Goal: Check status: Check status

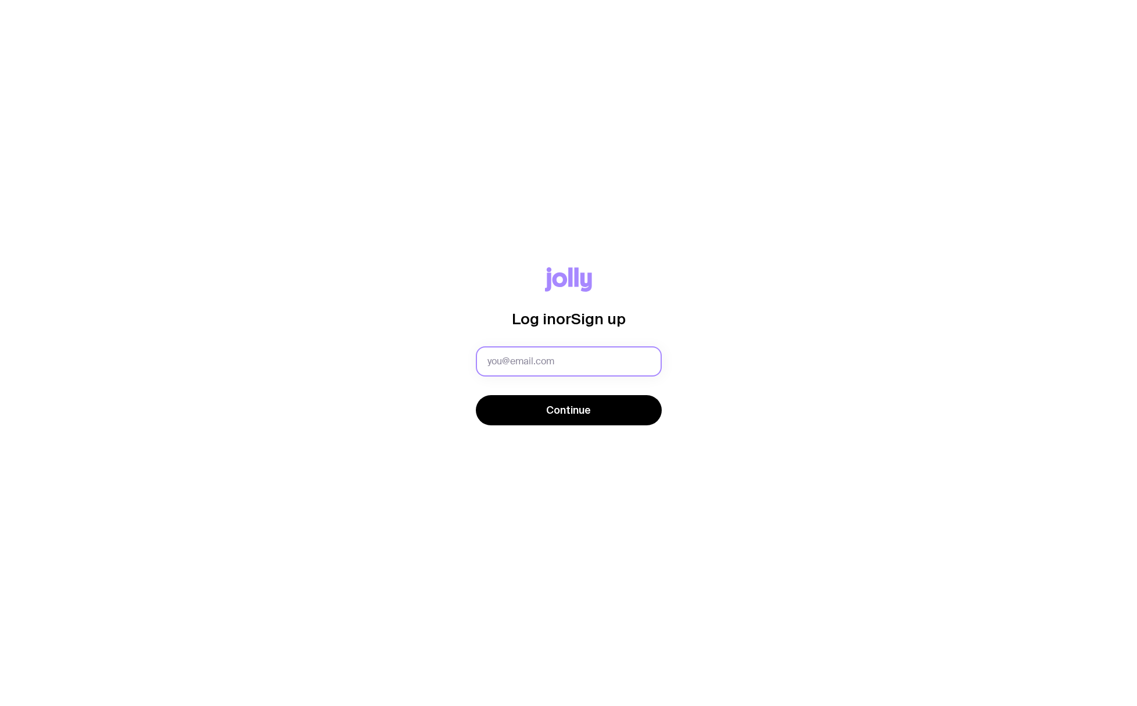
click at [552, 360] on input "text" at bounding box center [569, 361] width 186 height 30
type input "[EMAIL_ADDRESS][DOMAIN_NAME]"
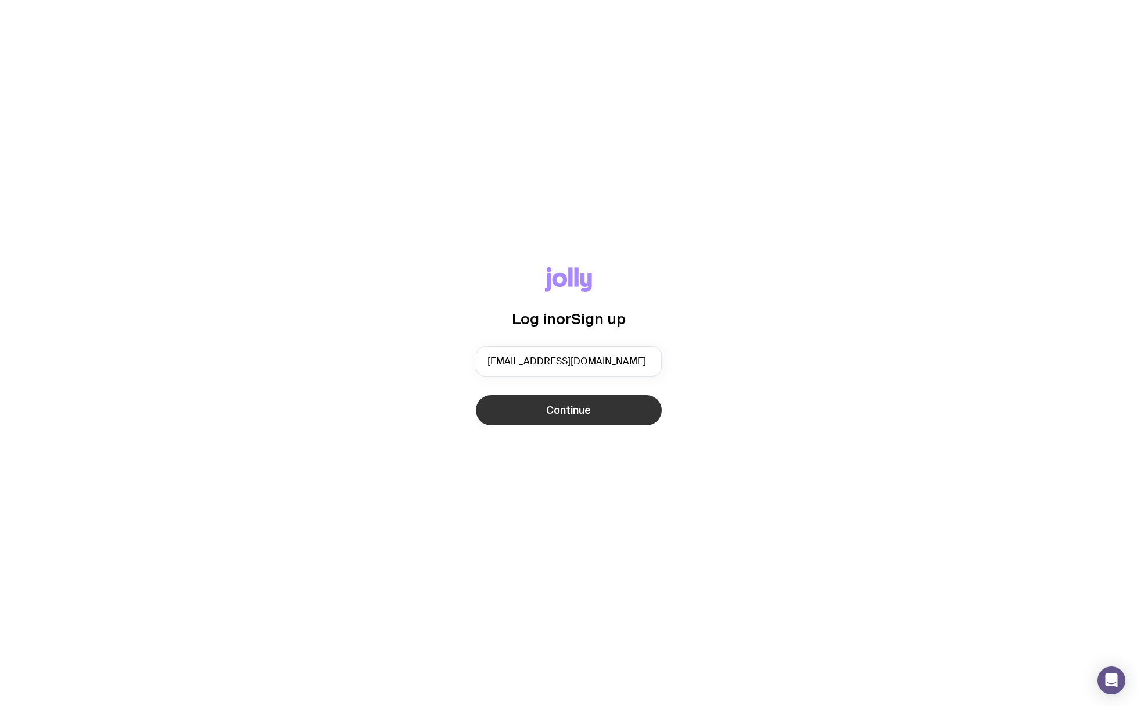
click at [561, 418] on button "Continue" at bounding box center [569, 410] width 186 height 30
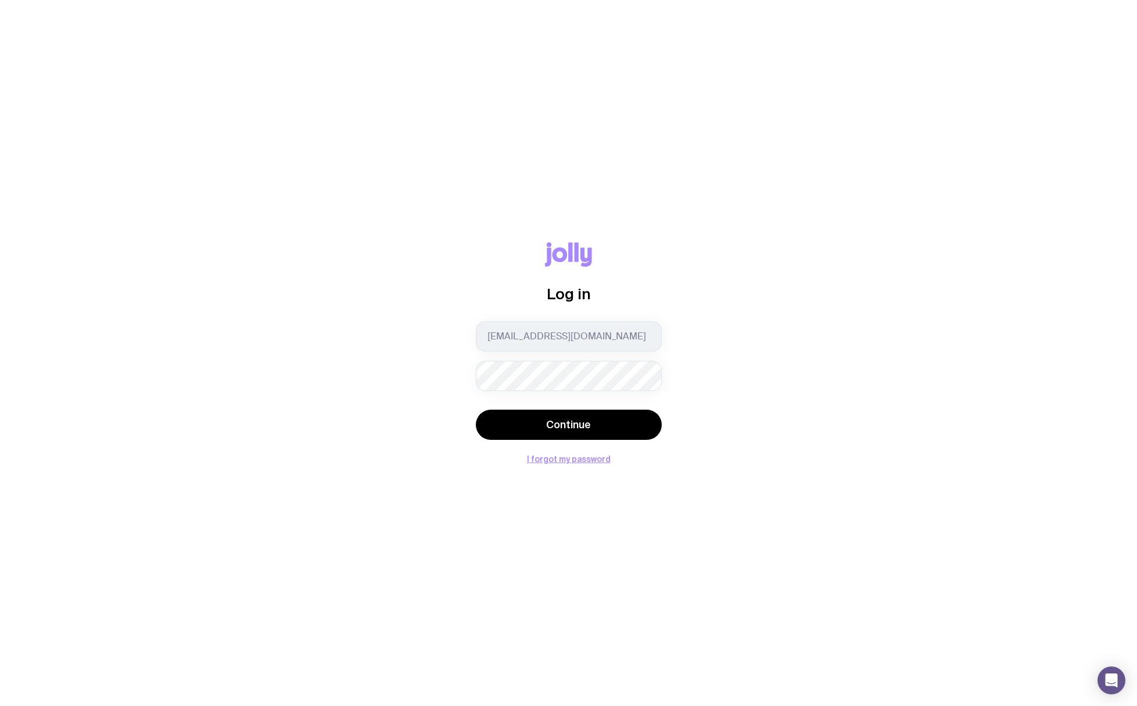
click at [476, 410] on button "Continue" at bounding box center [569, 425] width 186 height 30
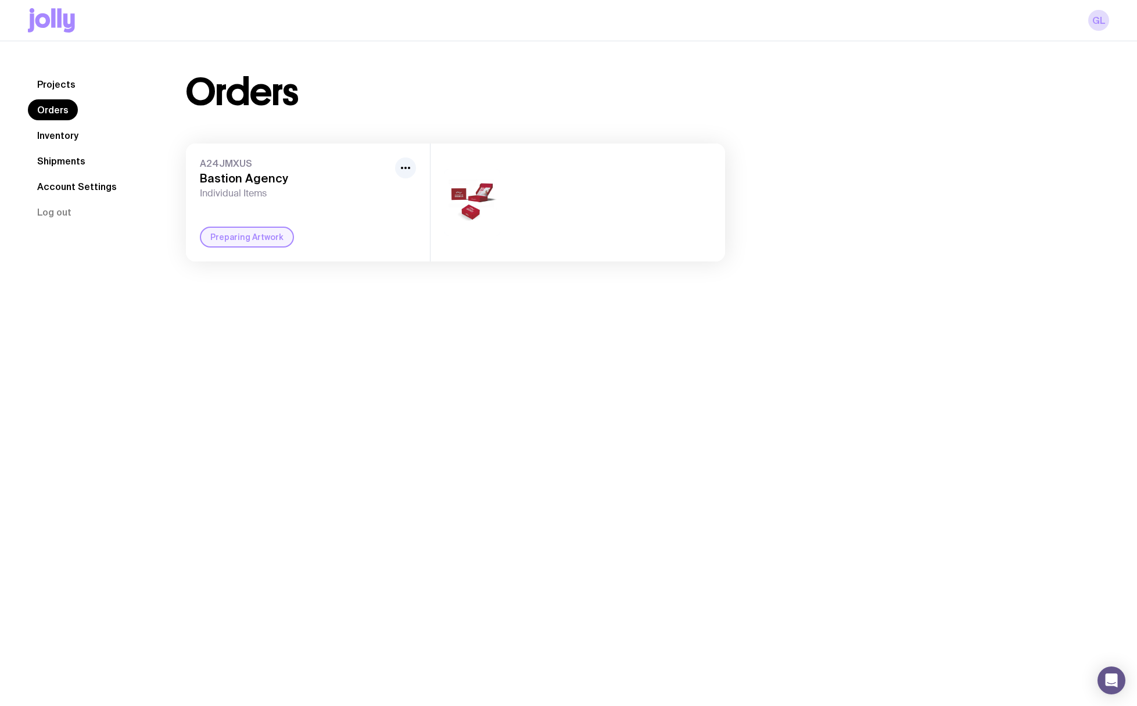
drag, startPoint x: 64, startPoint y: 135, endPoint x: 64, endPoint y: 164, distance: 29.1
click at [64, 135] on link "Inventory" at bounding box center [58, 135] width 60 height 21
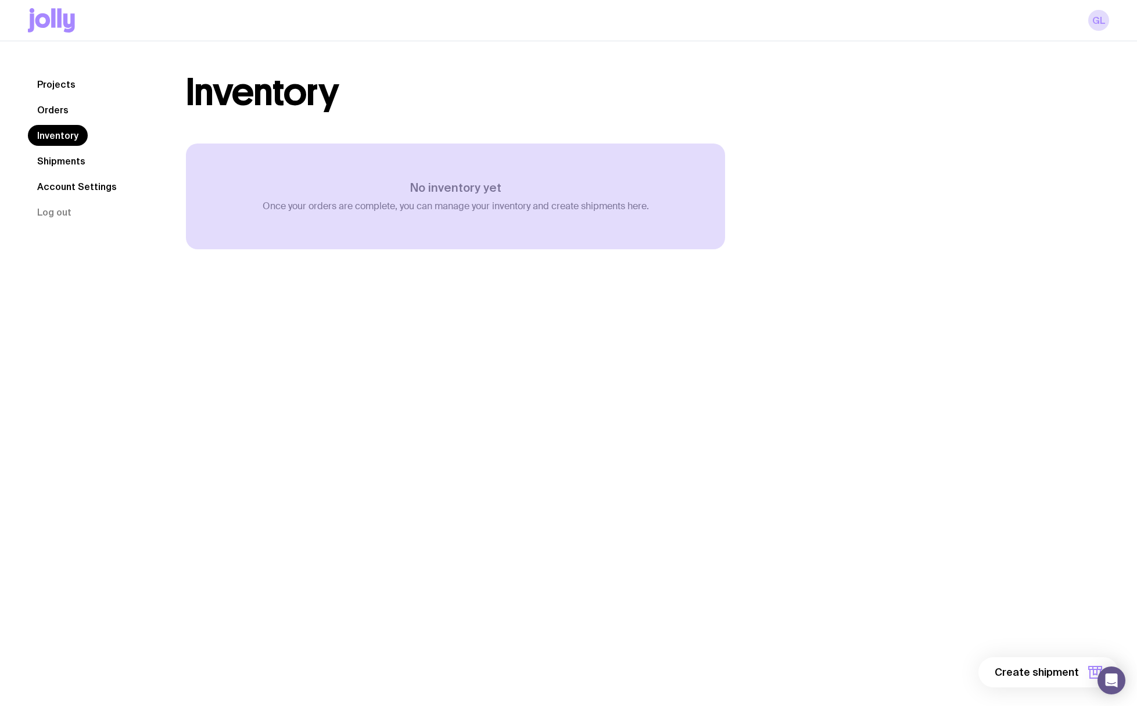
click at [63, 162] on link "Shipments" at bounding box center [61, 161] width 67 height 21
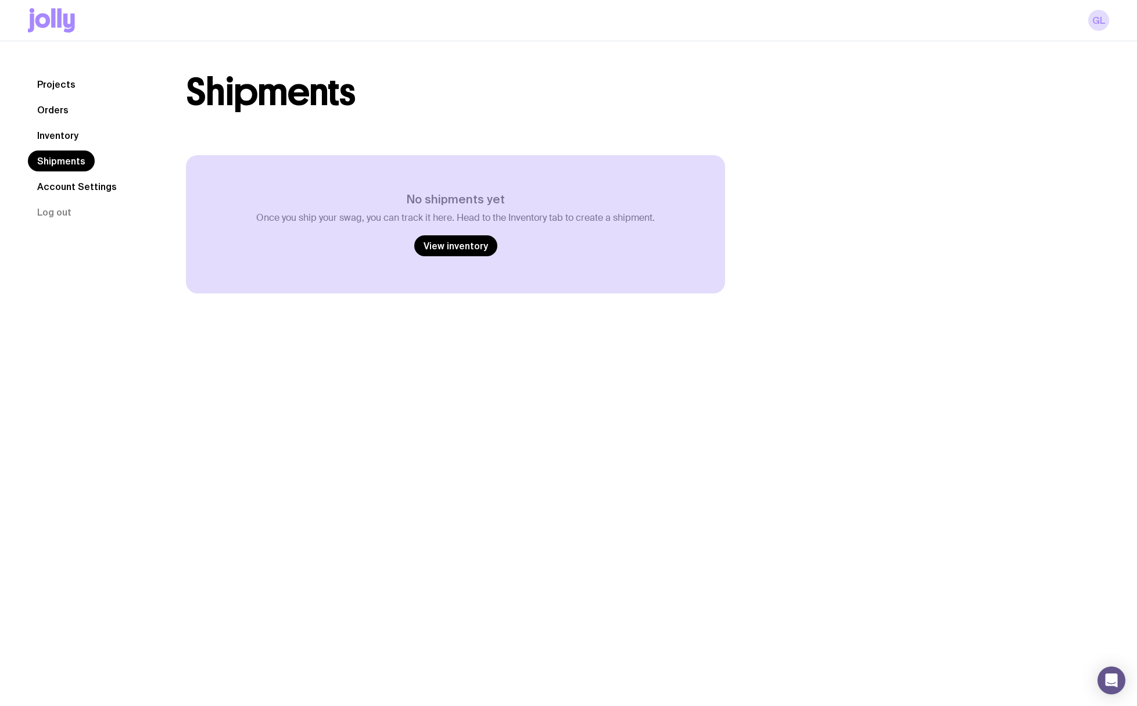
click at [56, 85] on link "Projects" at bounding box center [56, 84] width 57 height 21
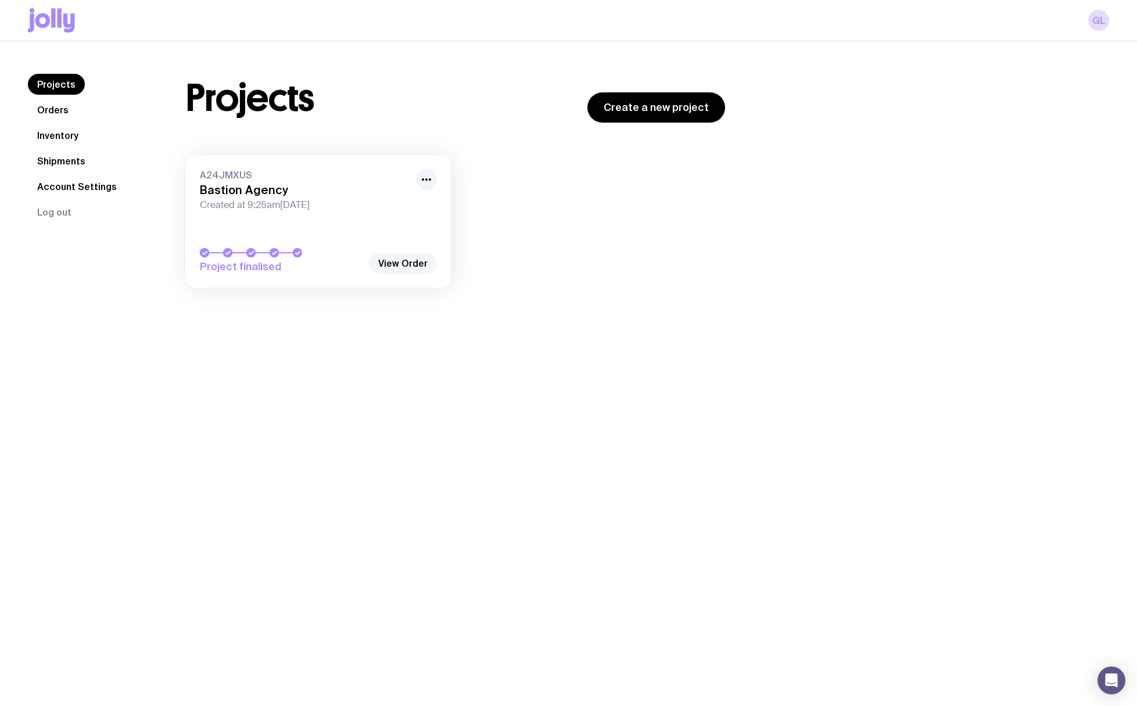
click at [429, 269] on link "View Order" at bounding box center [403, 263] width 68 height 21
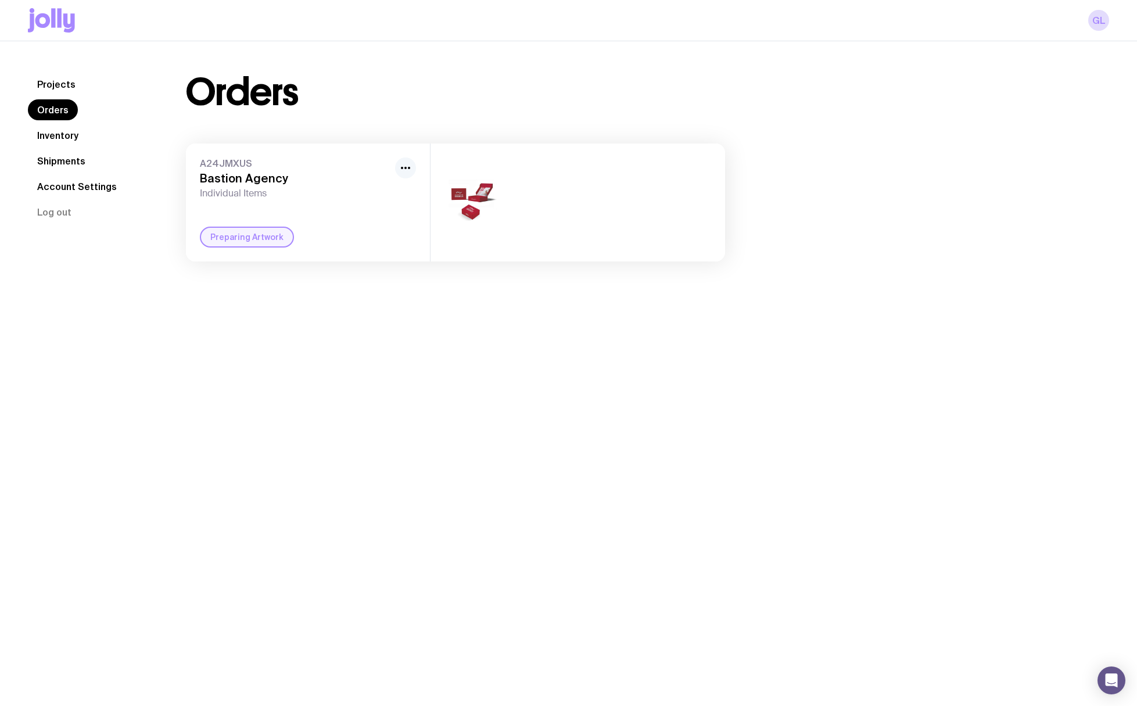
click at [404, 172] on icon "button" at bounding box center [406, 168] width 14 height 14
drag, startPoint x: 392, startPoint y: 121, endPoint x: 393, endPoint y: 136, distance: 14.6
click at [392, 121] on div "Orders A24JMXUS Bastion Agency Individual Items Rename Preparing Artwork" at bounding box center [455, 168] width 595 height 188
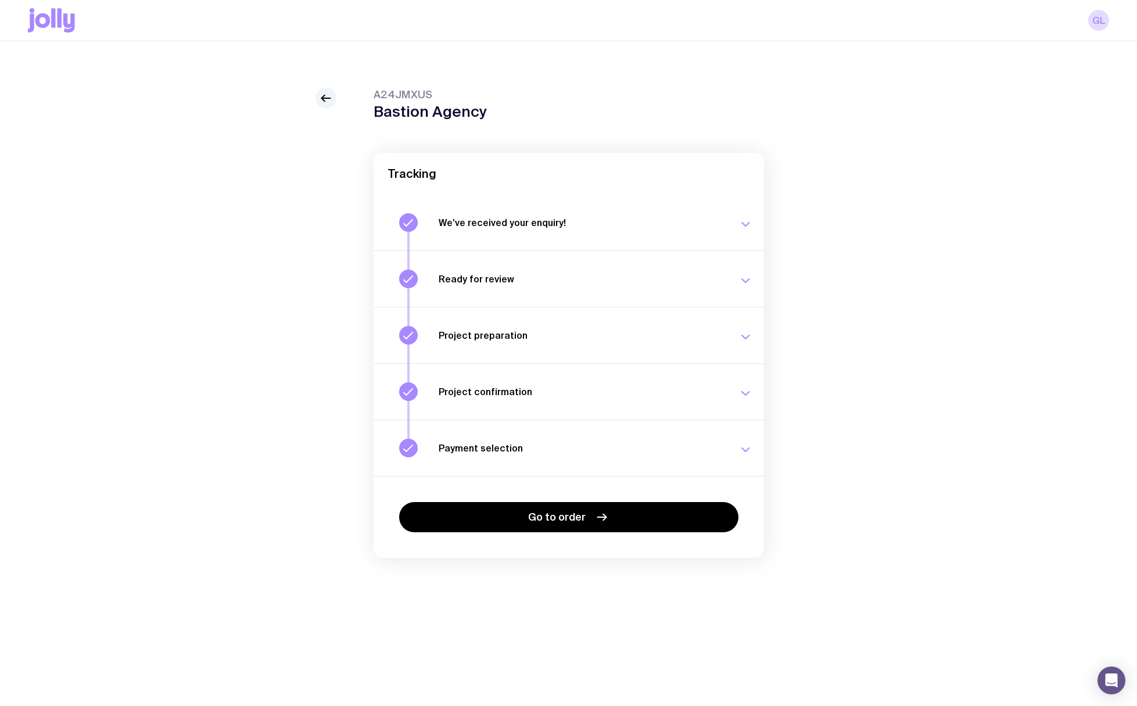
drag, startPoint x: 599, startPoint y: 513, endPoint x: 704, endPoint y: 486, distance: 108.4
click at [599, 513] on icon at bounding box center [602, 517] width 14 height 14
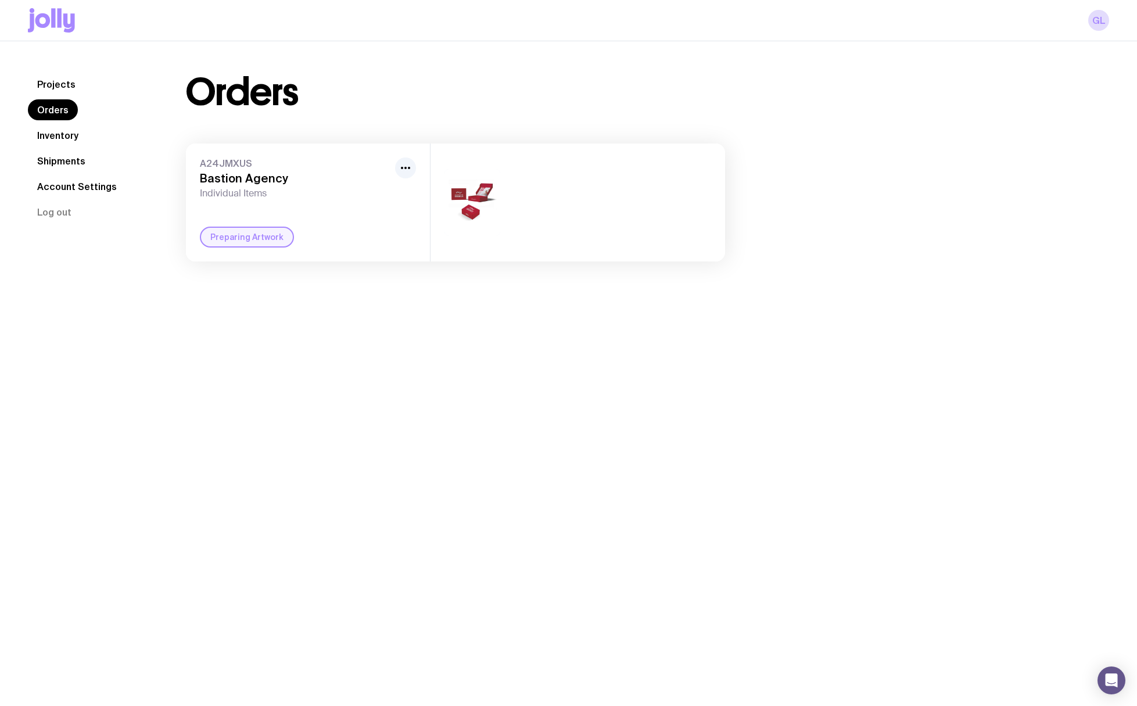
drag, startPoint x: 404, startPoint y: 167, endPoint x: 386, endPoint y: 163, distance: 19.0
click at [404, 167] on circle "button" at bounding box center [405, 168] width 2 height 2
click at [340, 146] on div "A24JMXUS Bastion Agency Individual Items Rename Preparing Artwork" at bounding box center [308, 203] width 244 height 118
click at [60, 187] on link "Account Settings" at bounding box center [77, 186] width 98 height 21
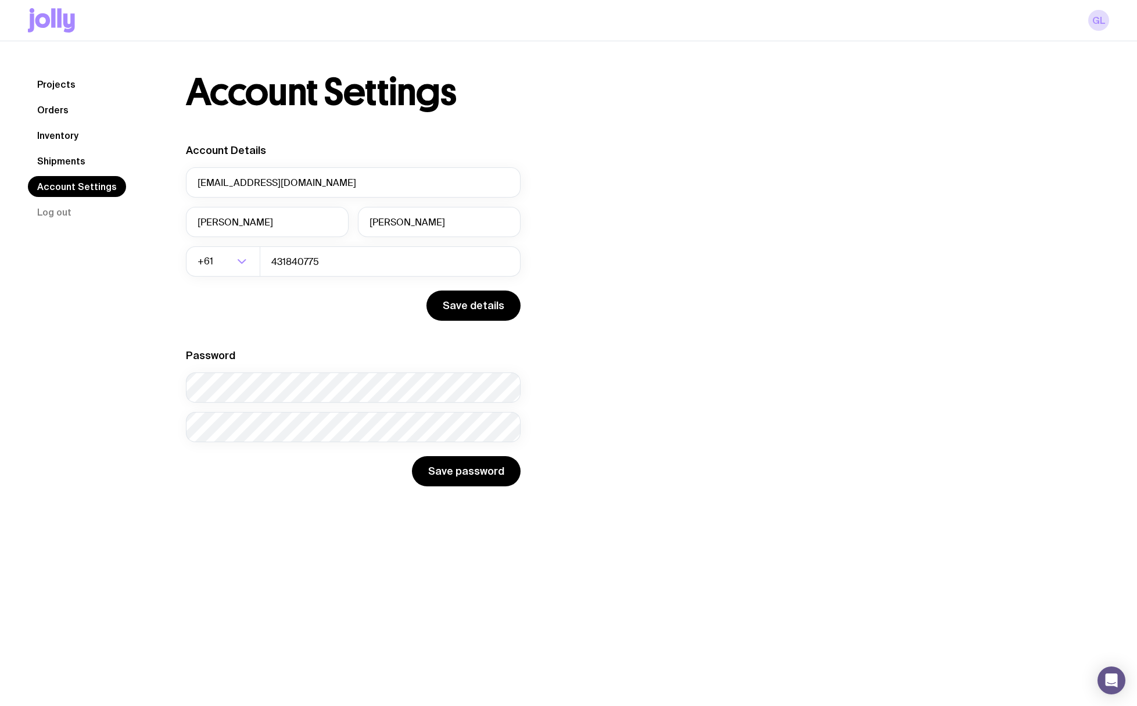
click at [61, 159] on link "Shipments" at bounding box center [61, 161] width 67 height 21
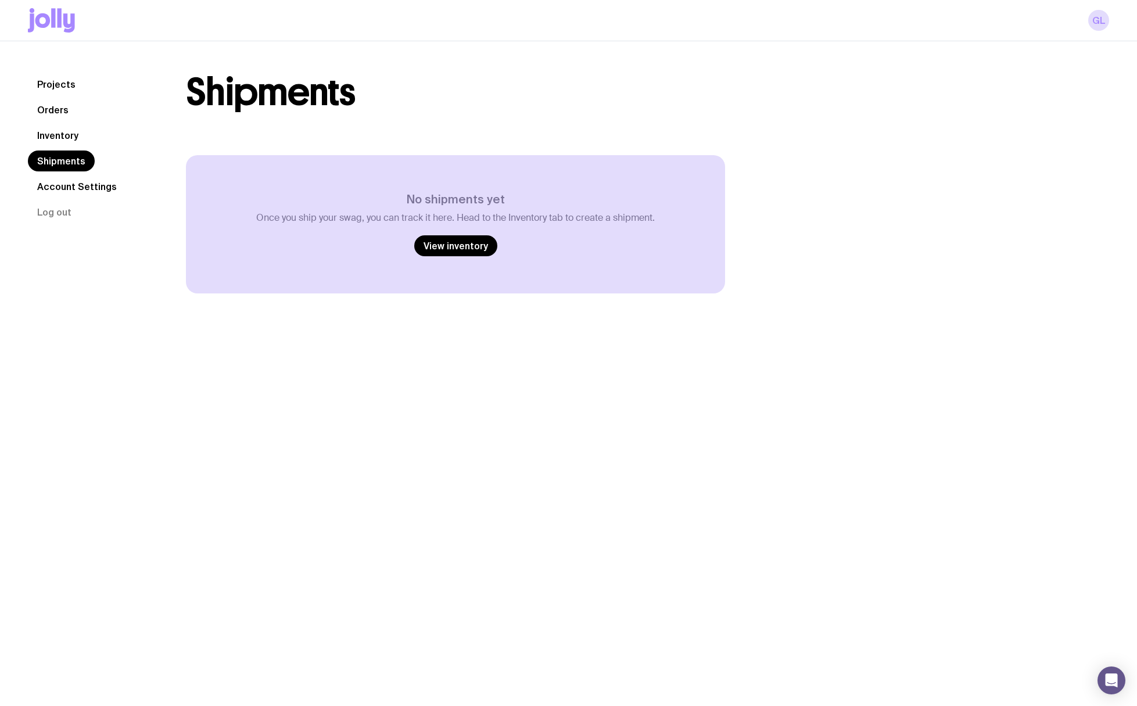
click at [58, 138] on link "Inventory" at bounding box center [58, 135] width 60 height 21
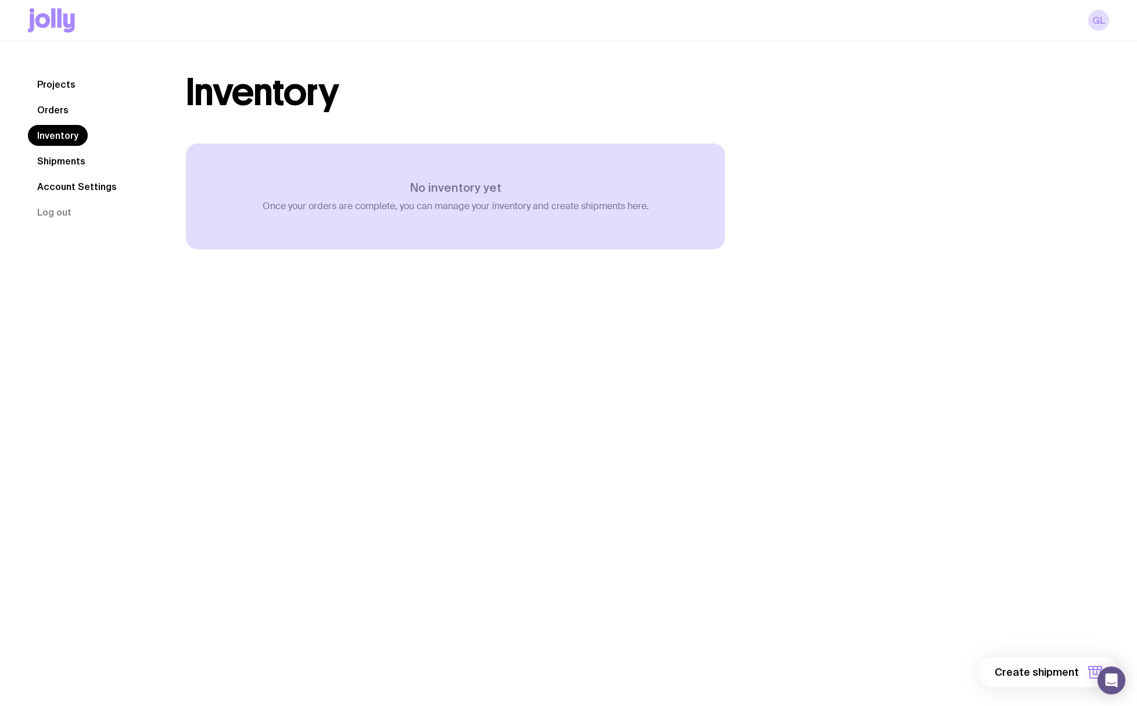
click at [52, 112] on link "Orders" at bounding box center [53, 109] width 50 height 21
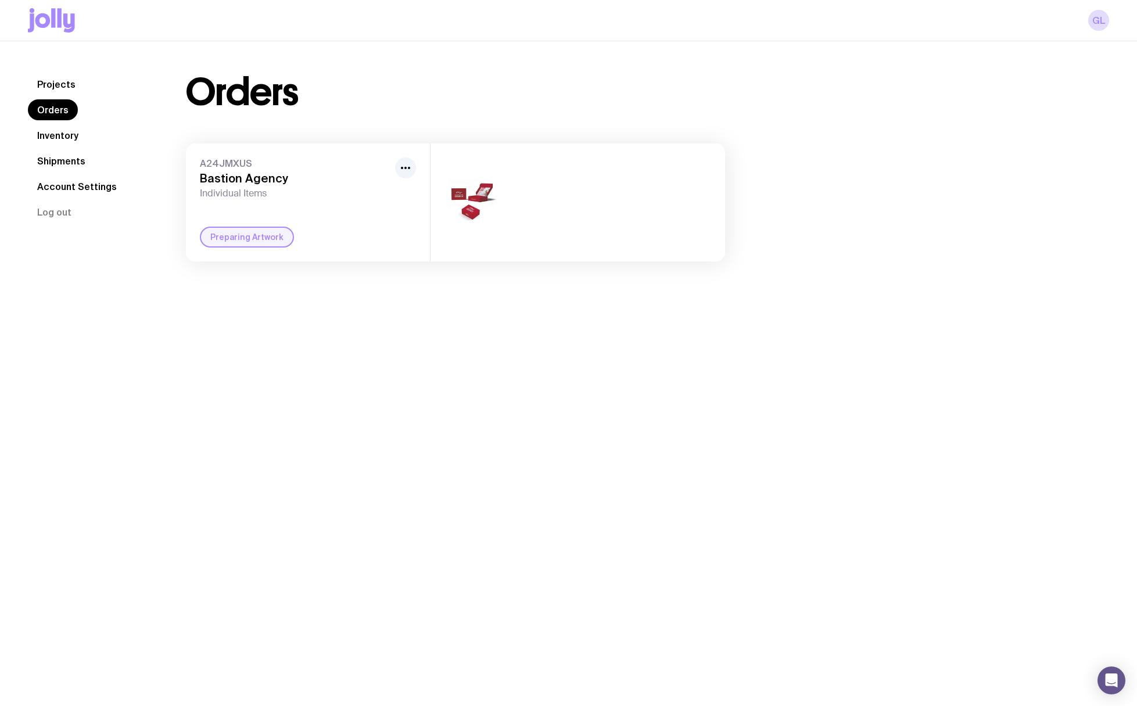
drag, startPoint x: 52, startPoint y: 84, endPoint x: 85, endPoint y: 98, distance: 35.7
click at [52, 84] on link "Projects" at bounding box center [56, 84] width 57 height 21
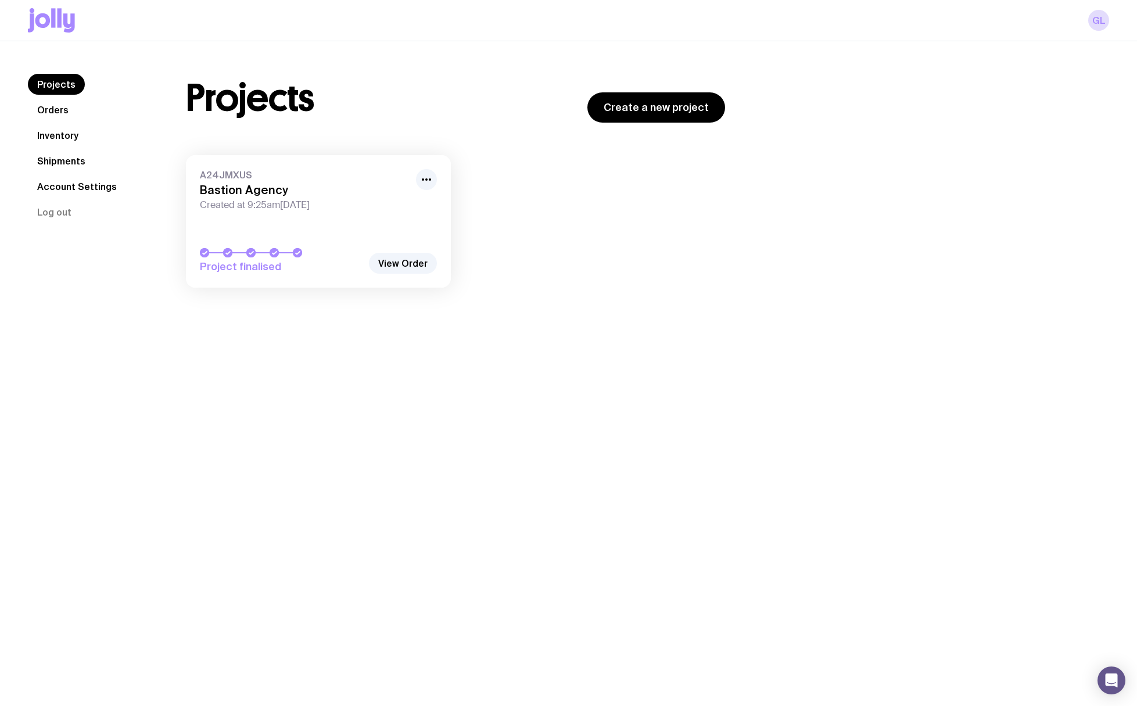
click at [282, 240] on link "A24JMXUS Bastion Agency Created at 9:25am, Wed 10th Sep 2025 Project finalised" at bounding box center [318, 221] width 265 height 133
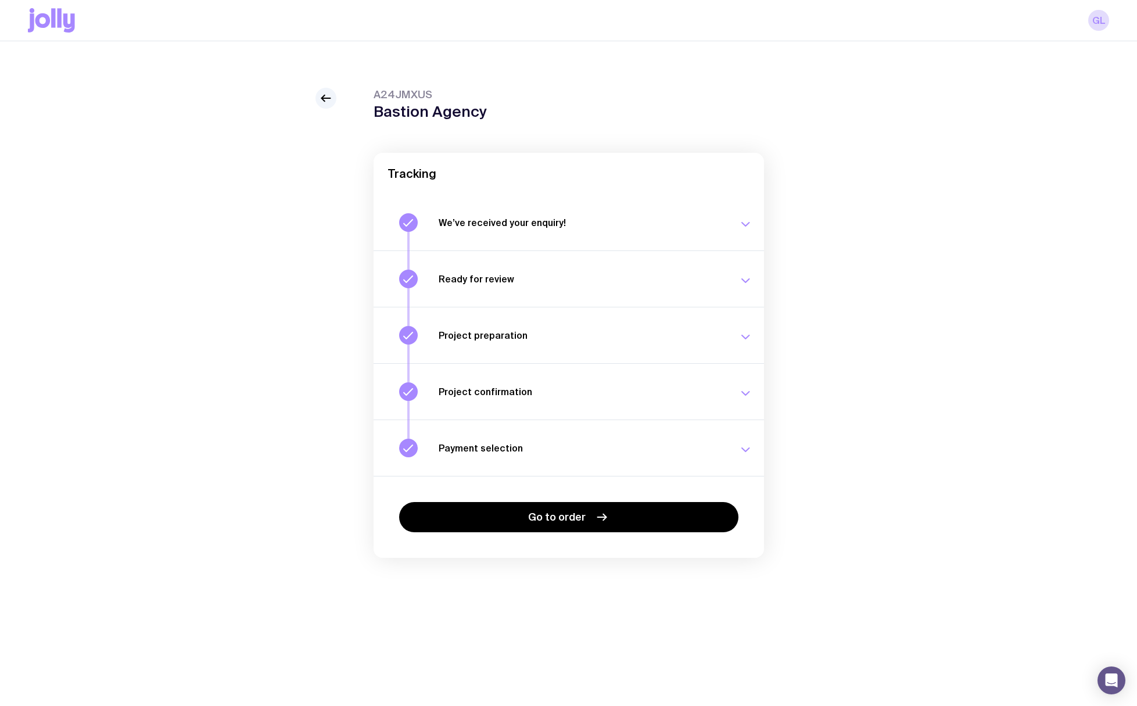
click at [155, 195] on div "A24JMXUS Bastion Agency Tracking We’ve received your enquiry! Our team is on it…" at bounding box center [569, 346] width 1082 height 517
